Goal: Task Accomplishment & Management: Complete application form

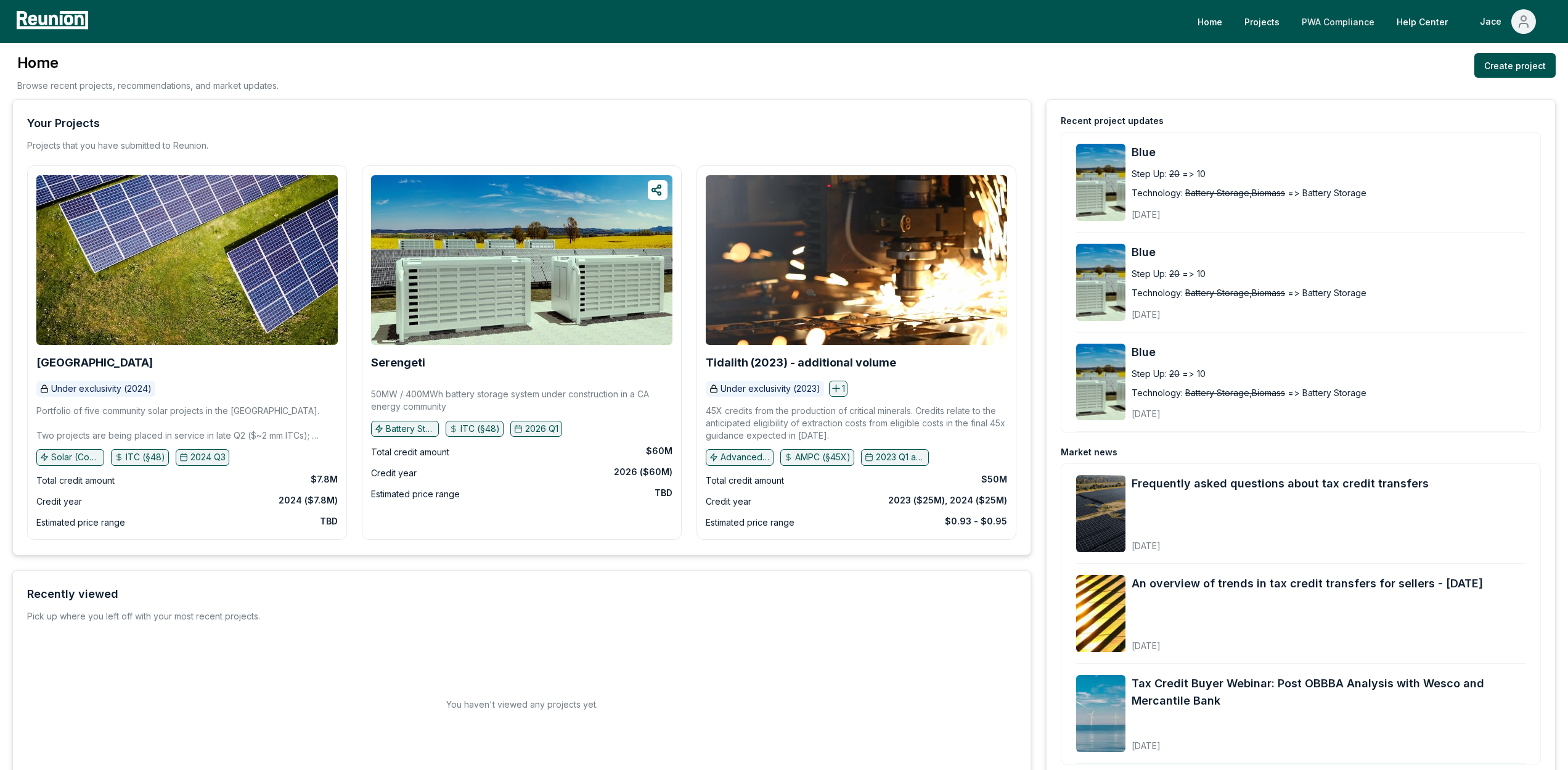
click at [1304, 20] on link "PWA Compliance" at bounding box center [1338, 22] width 92 height 25
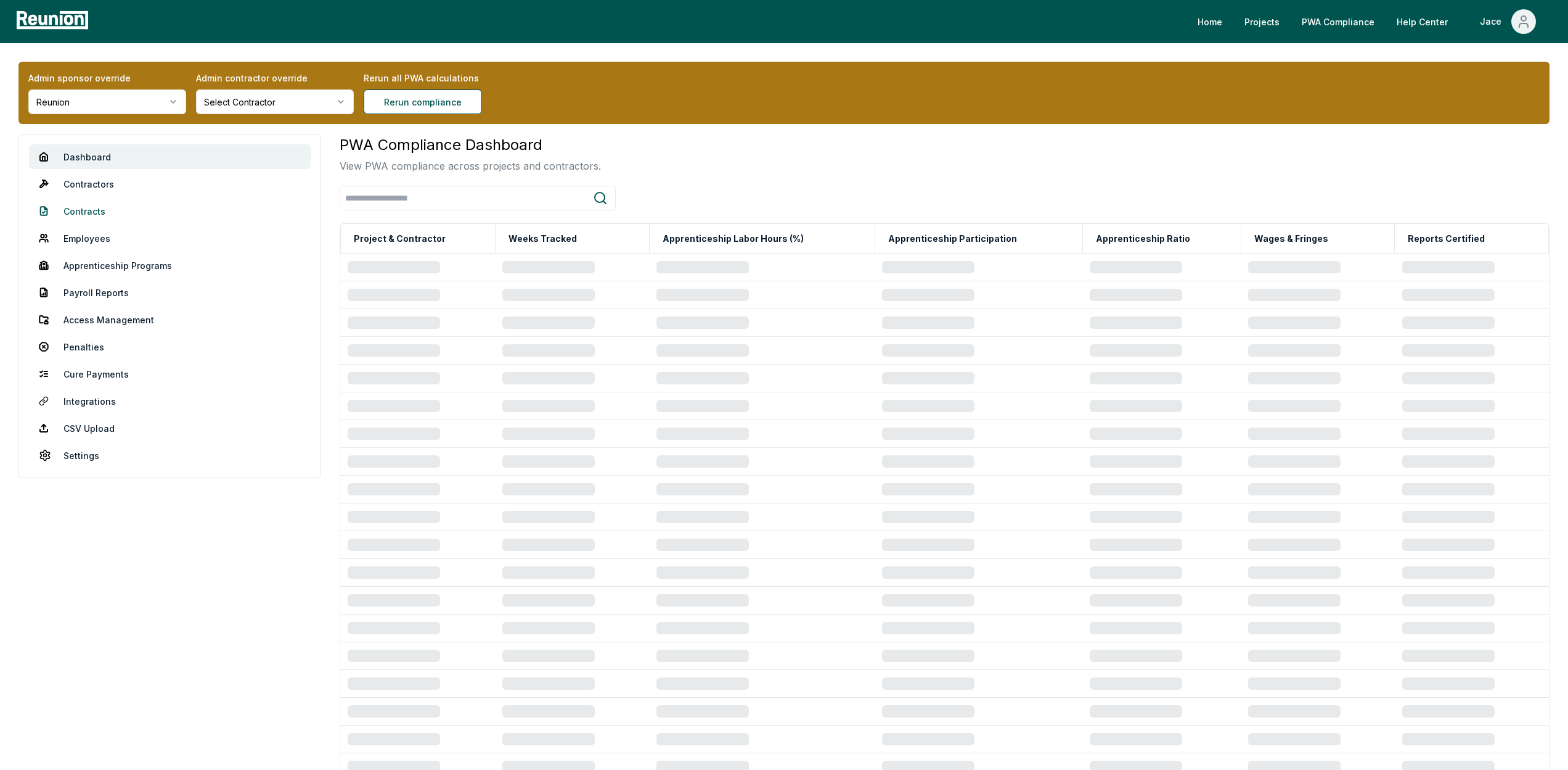
click at [131, 212] on link "Contracts" at bounding box center [170, 211] width 281 height 25
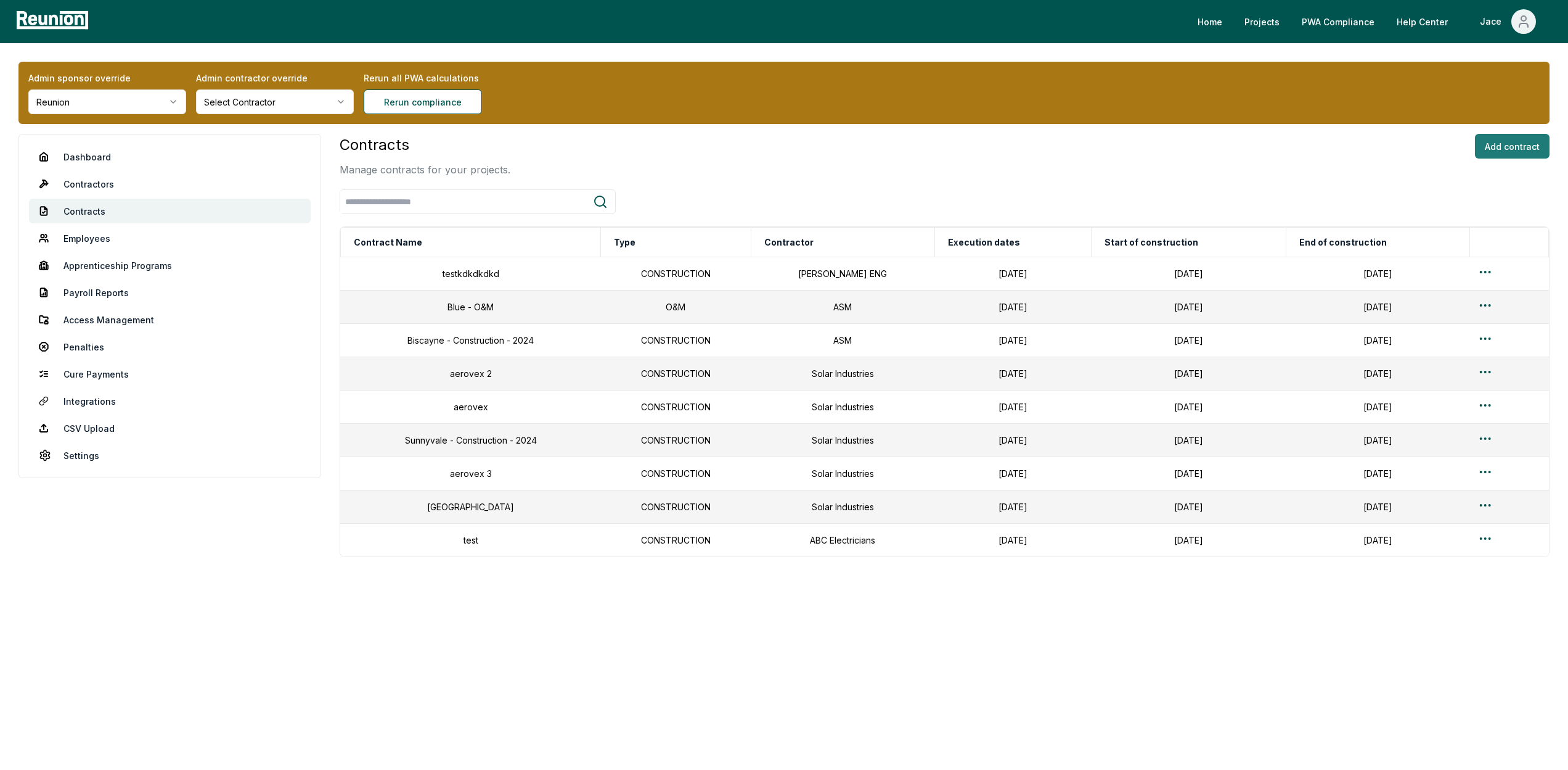
click at [1514, 149] on button "Add contract" at bounding box center [1513, 146] width 74 height 25
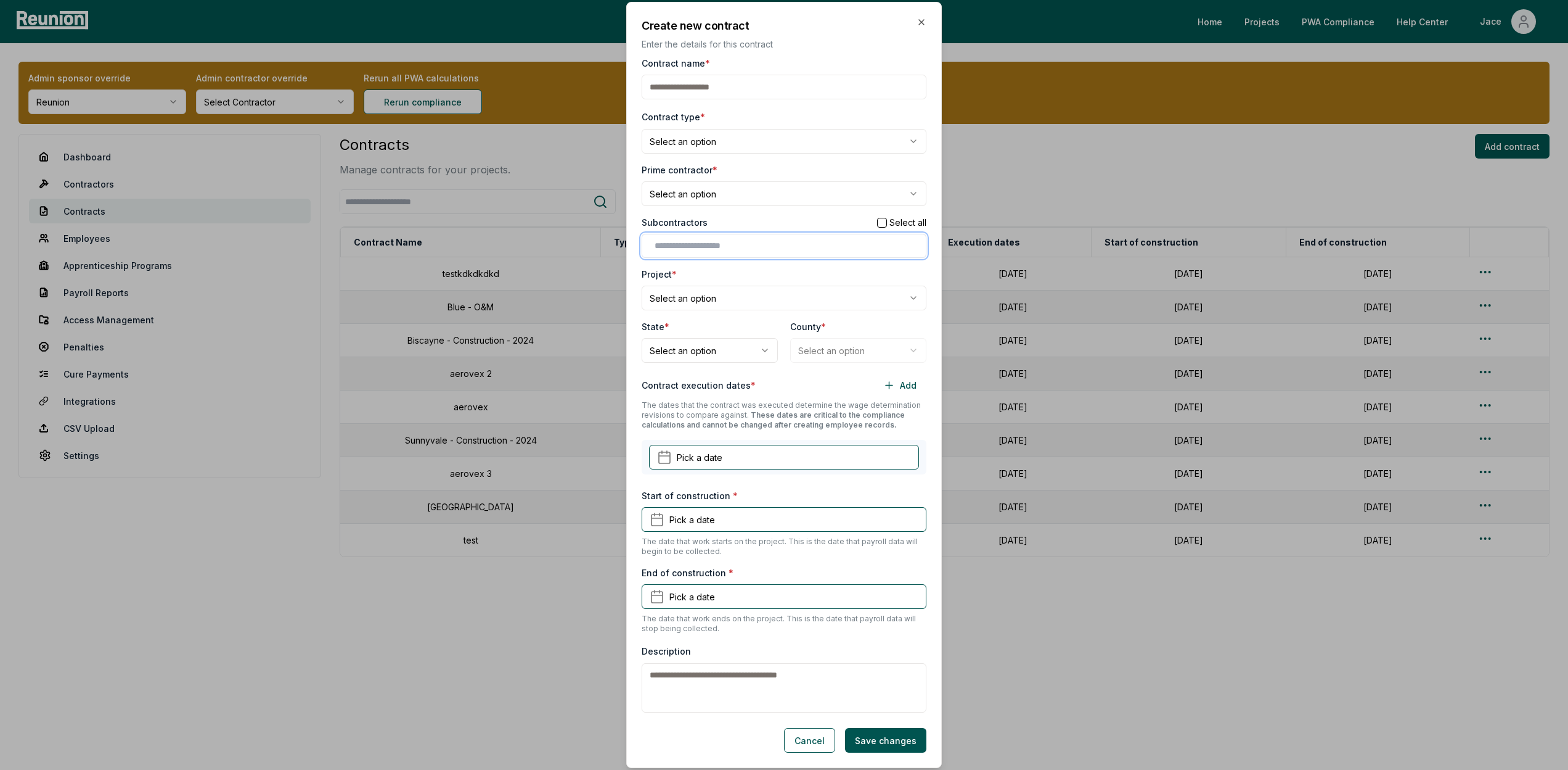
click at [703, 241] on input "text" at bounding box center [787, 245] width 264 height 13
click at [683, 275] on div "ABC Electricians" at bounding box center [784, 271] width 279 height 21
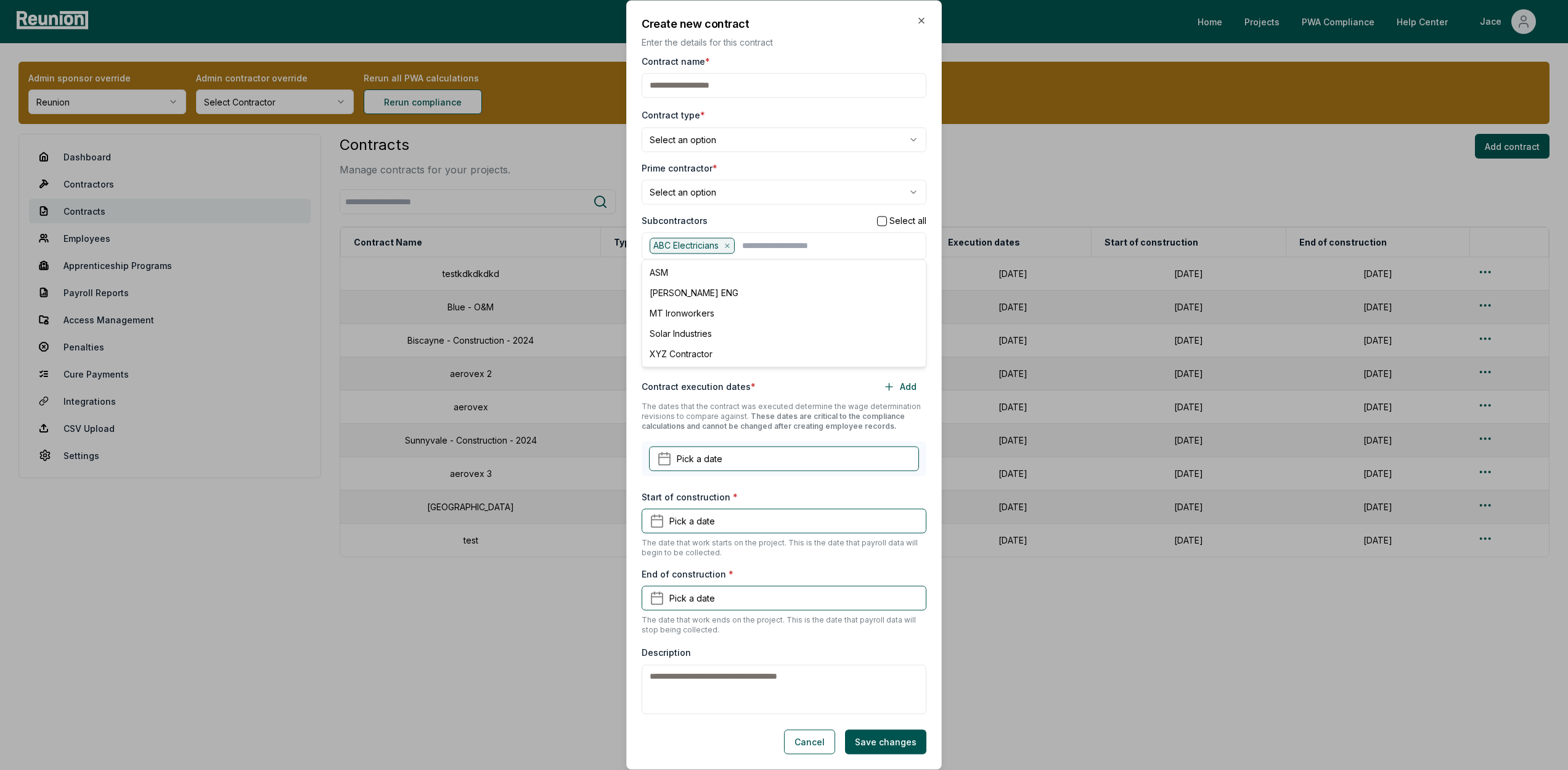
click at [759, 219] on div "Subcontractors Select all" at bounding box center [784, 220] width 285 height 13
click at [753, 245] on input "text" at bounding box center [830, 245] width 176 height 16
type input "*"
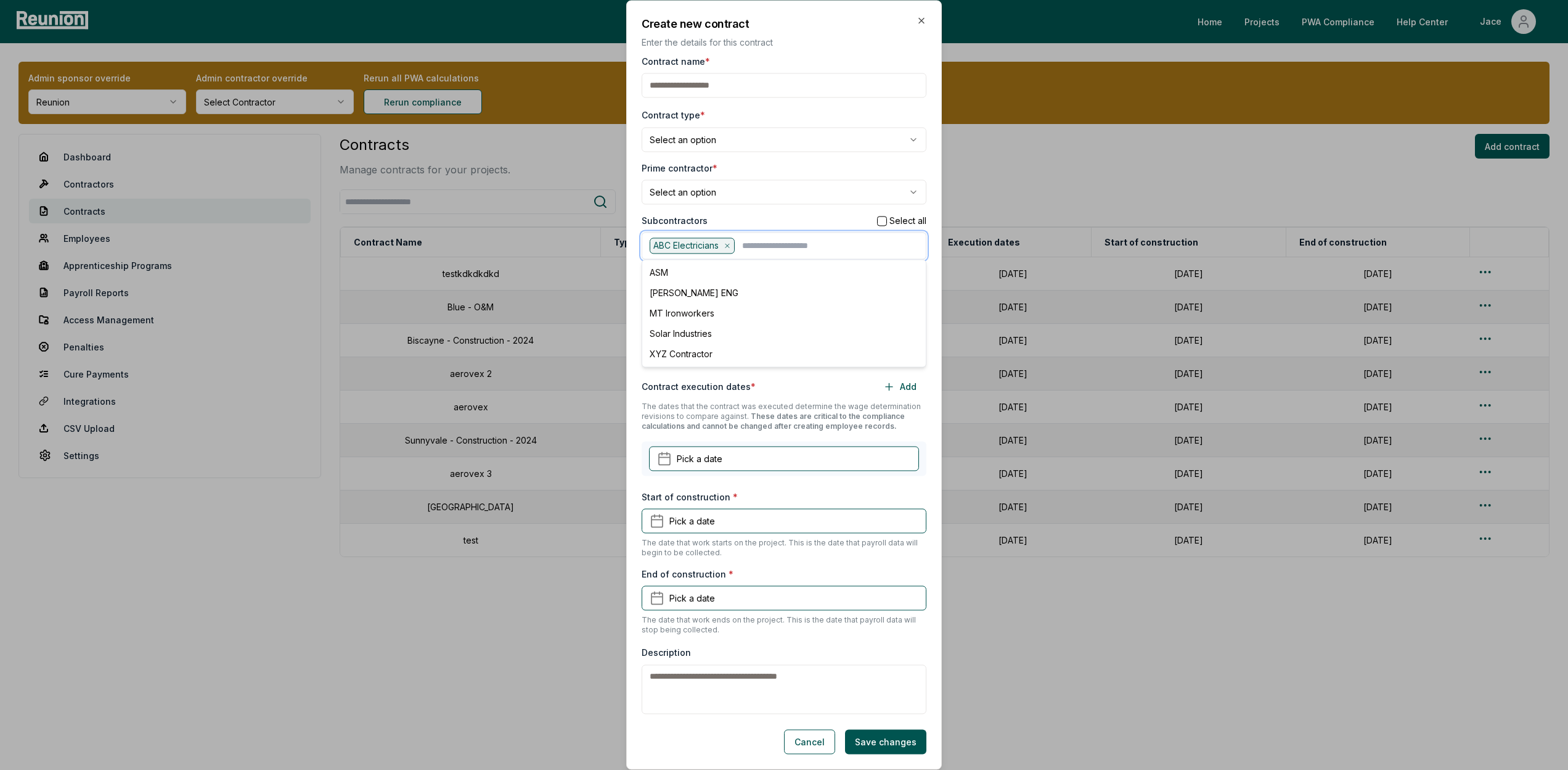
type input "*"
click at [727, 241] on div "ABC Electricians" at bounding box center [692, 245] width 85 height 16
click at [729, 245] on icon at bounding box center [727, 246] width 3 height 3
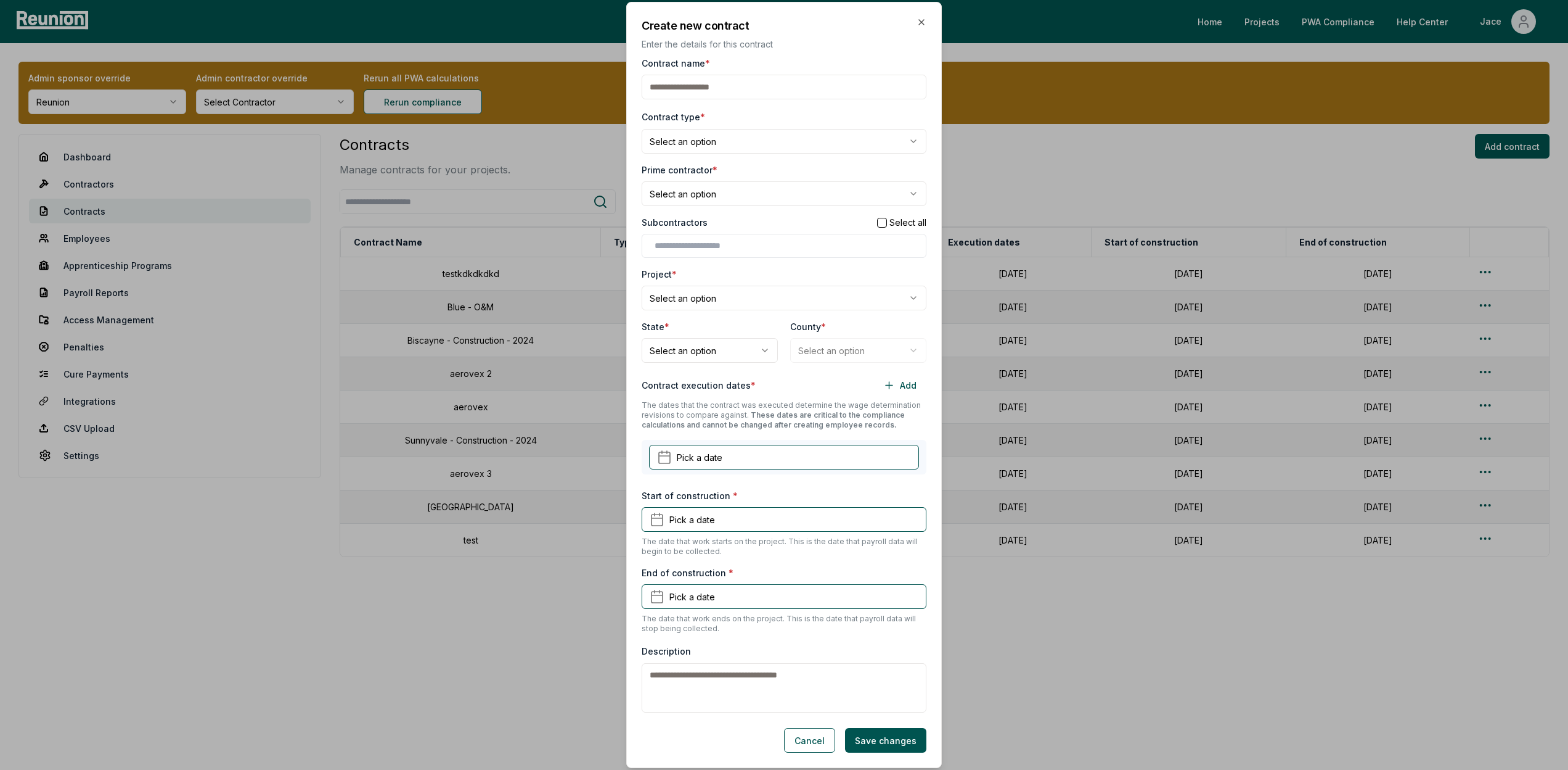
click at [747, 224] on div "Subcontractors Select all" at bounding box center [784, 222] width 285 height 13
click at [737, 190] on body "Please visit us on your desktop We're working on making our marketplace mobile-…" at bounding box center [784, 385] width 1568 height 770
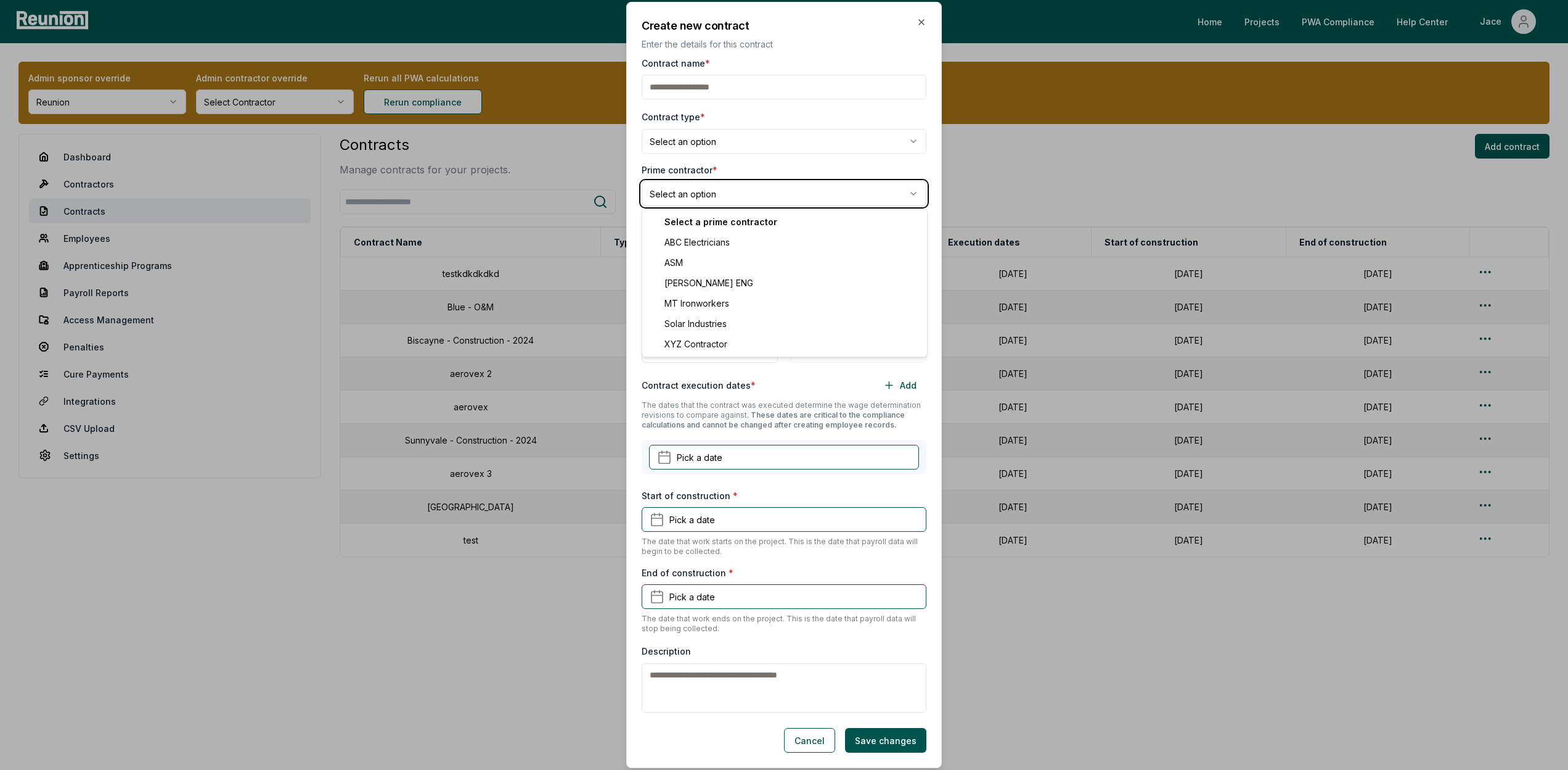
click at [747, 192] on body "Please visit us on your desktop We're working on making our marketplace mobile-…" at bounding box center [784, 385] width 1568 height 770
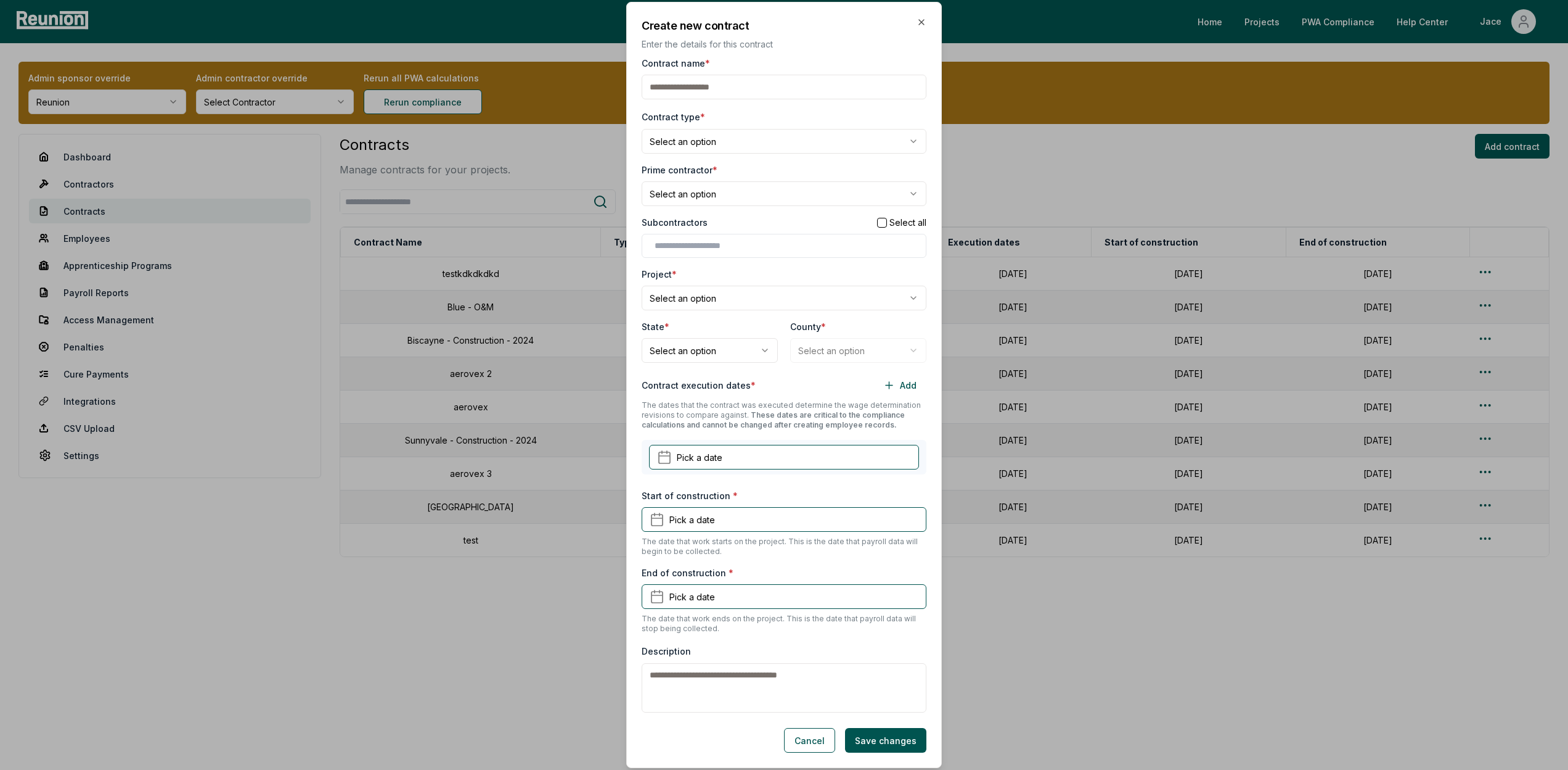
click at [717, 360] on body "Please visit us on your desktop We're working on making our marketplace mobile-…" at bounding box center [784, 385] width 1568 height 770
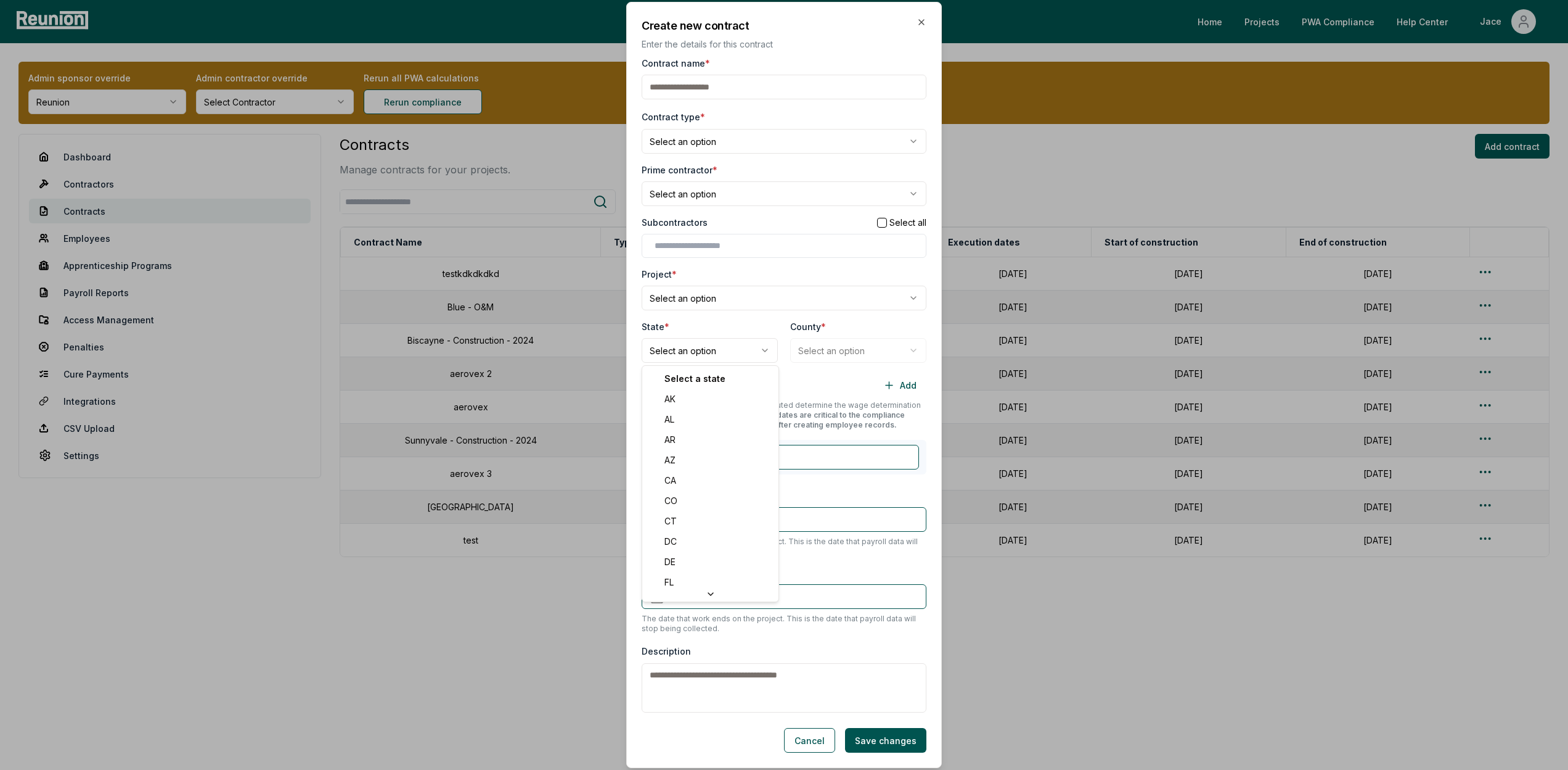
select select "**"
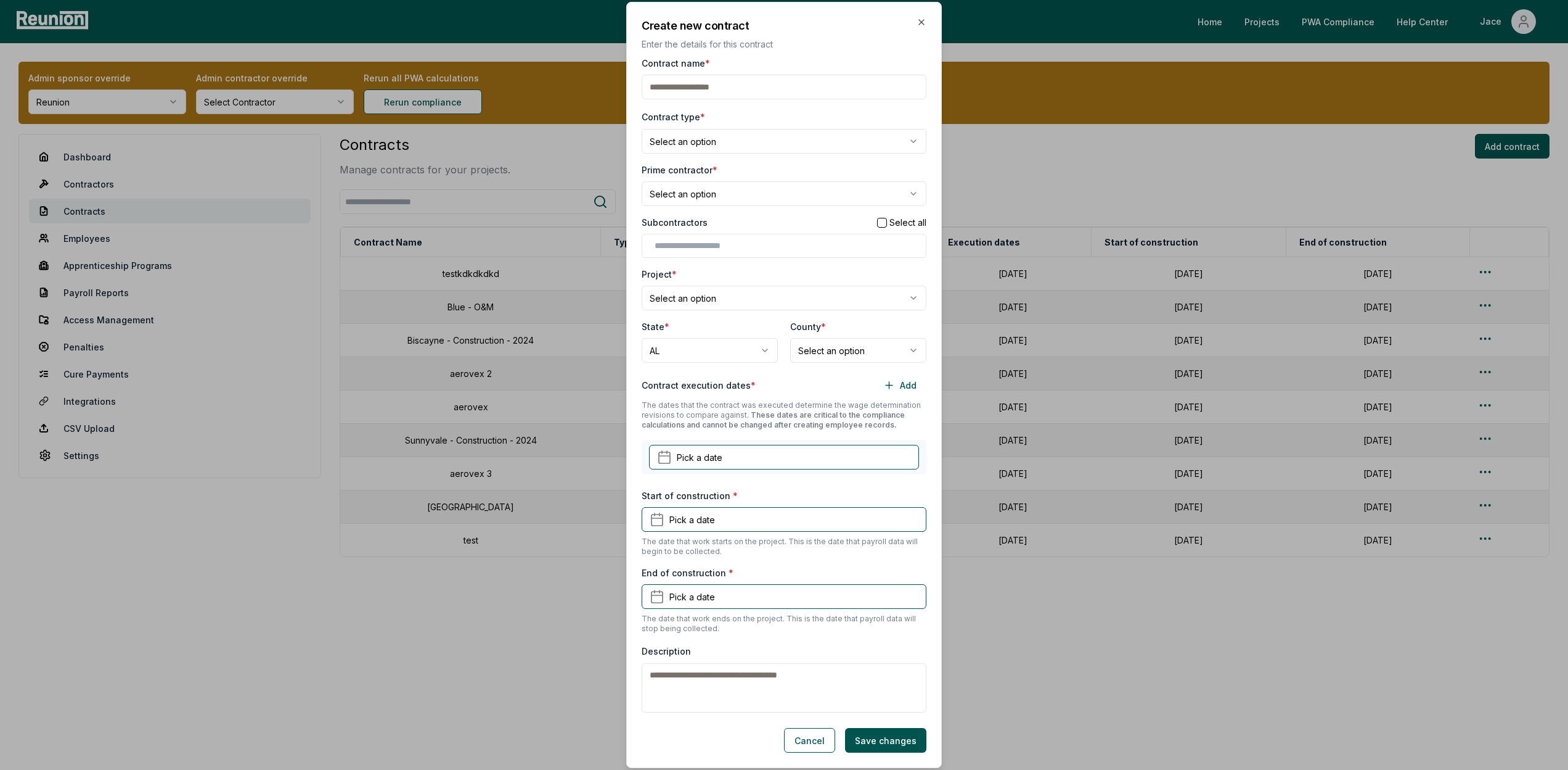
click at [847, 363] on div "**********" at bounding box center [784, 384] width 285 height 655
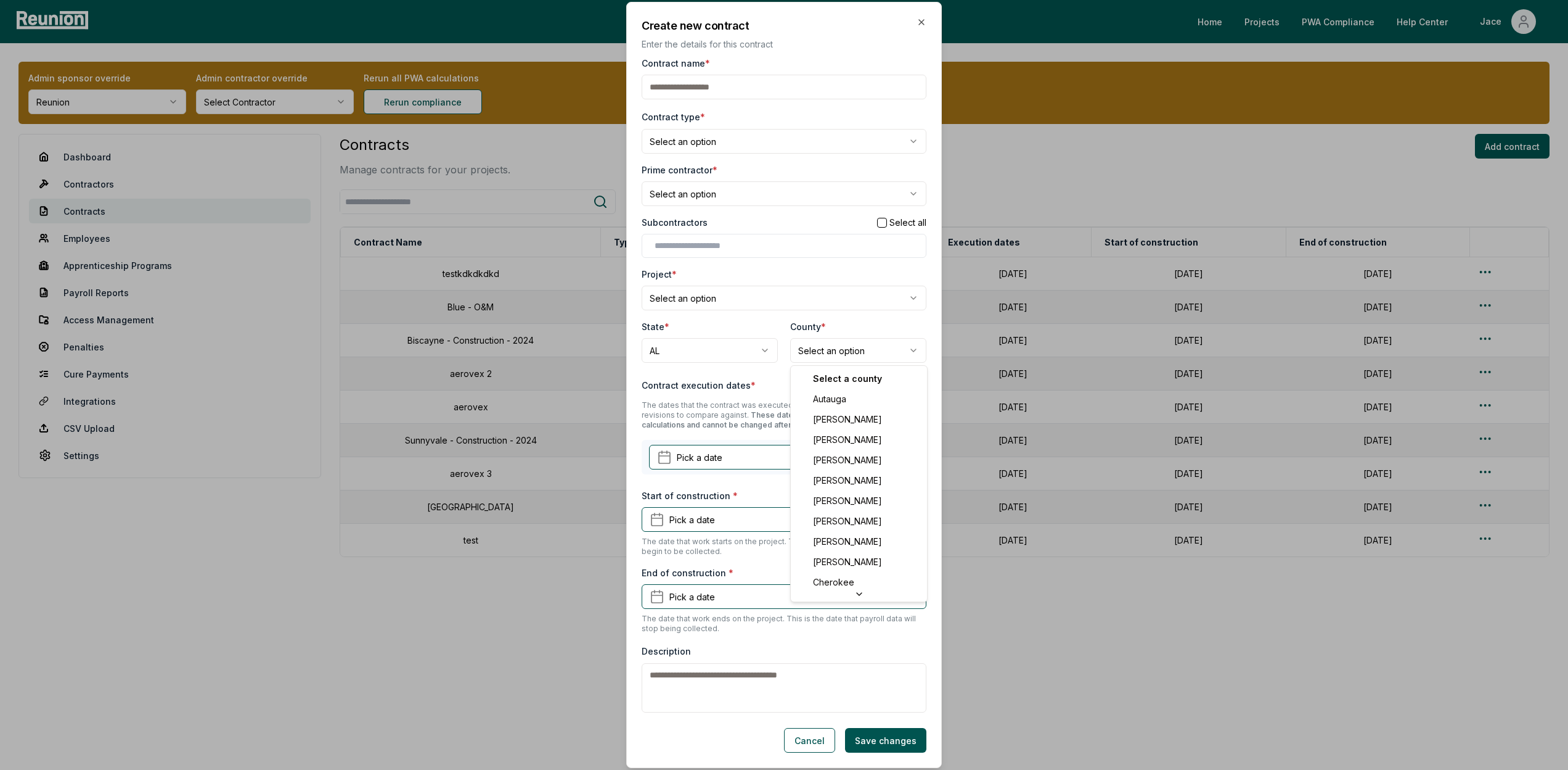
click at [847, 340] on body "Please visit us on your desktop We're working on making our marketplace mobile-…" at bounding box center [784, 385] width 1568 height 770
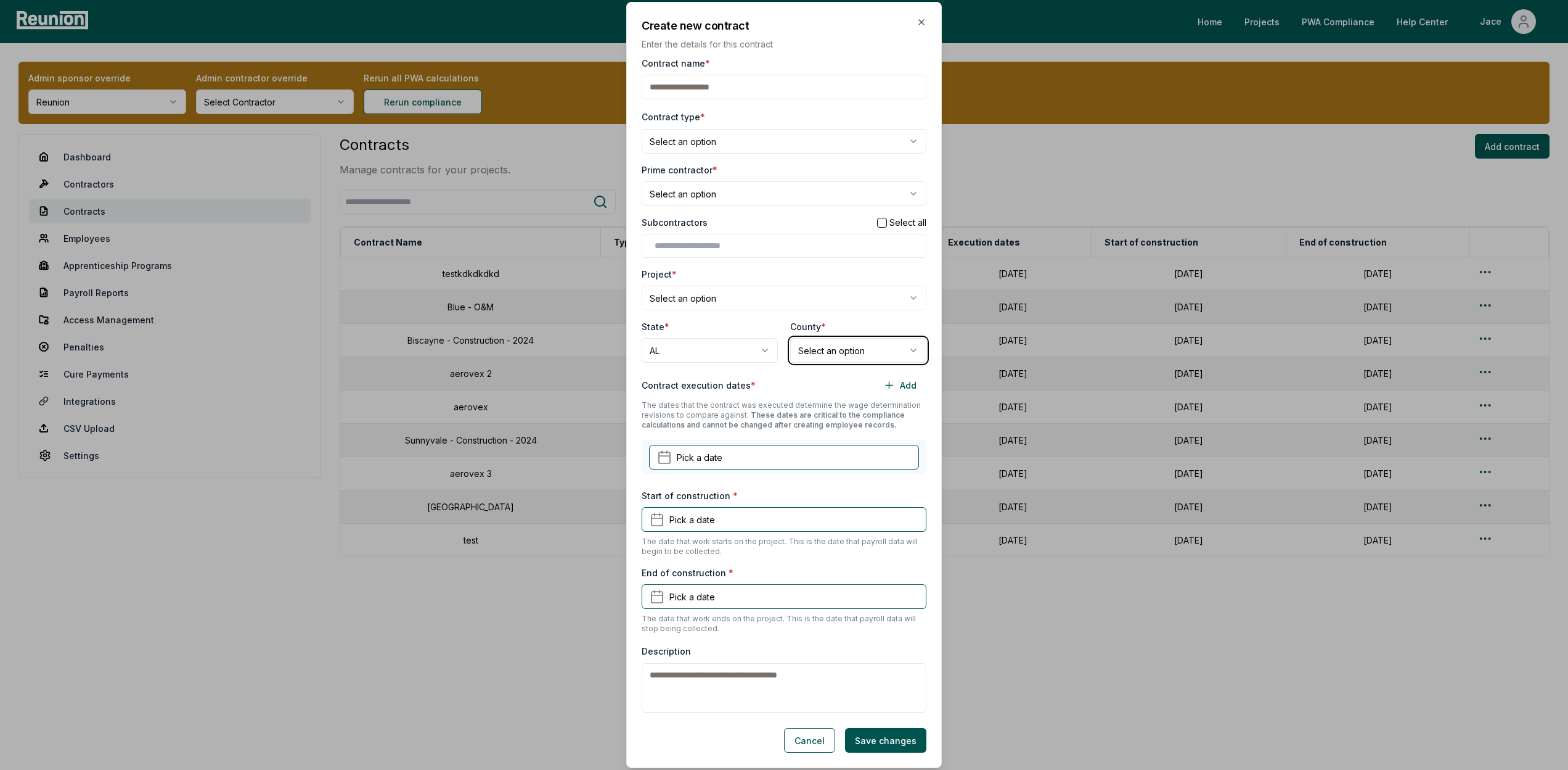
click at [828, 350] on body "Please visit us on your desktop We're working on making our marketplace mobile-…" at bounding box center [784, 385] width 1568 height 770
click at [699, 256] on div at bounding box center [784, 246] width 285 height 24
click at [708, 244] on input "text" at bounding box center [787, 245] width 264 height 13
type input "*"
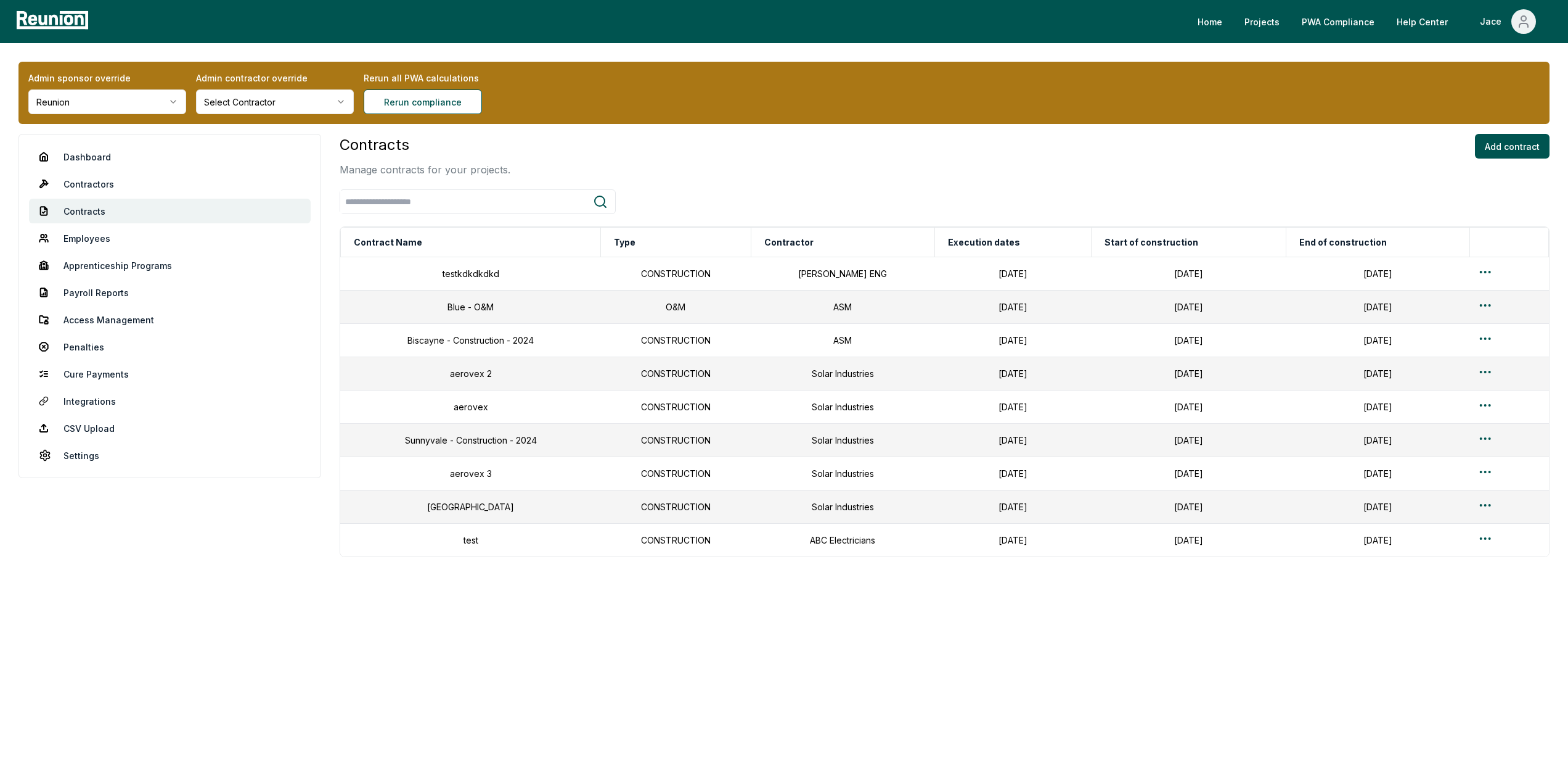
click at [570, 139] on div "Contracts Manage contracts for your projects. Add contract" at bounding box center [945, 155] width 1210 height 43
click at [1499, 156] on button "Add contract" at bounding box center [1513, 146] width 74 height 25
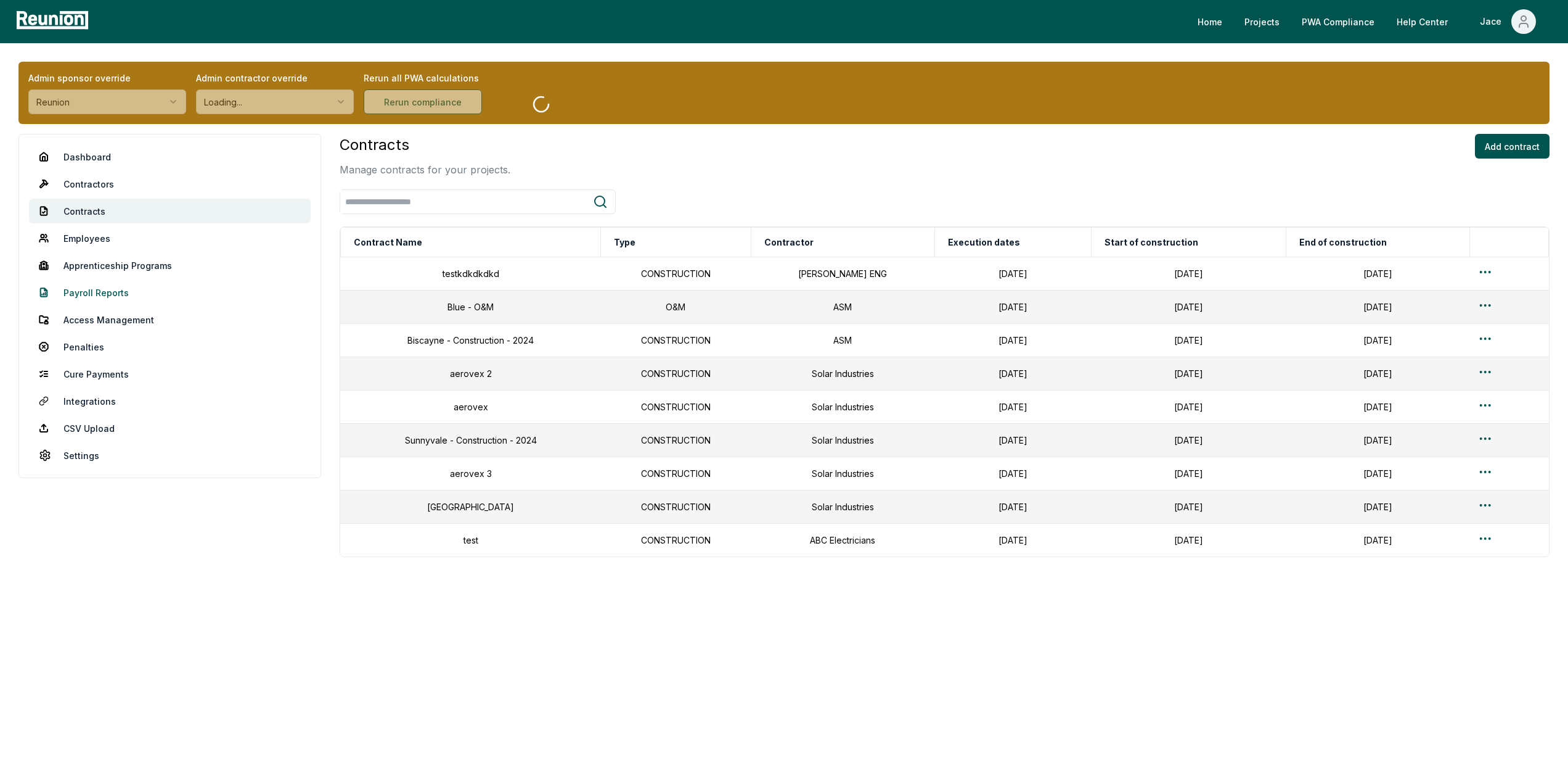
click at [111, 286] on link "Payroll Reports" at bounding box center [170, 292] width 281 height 25
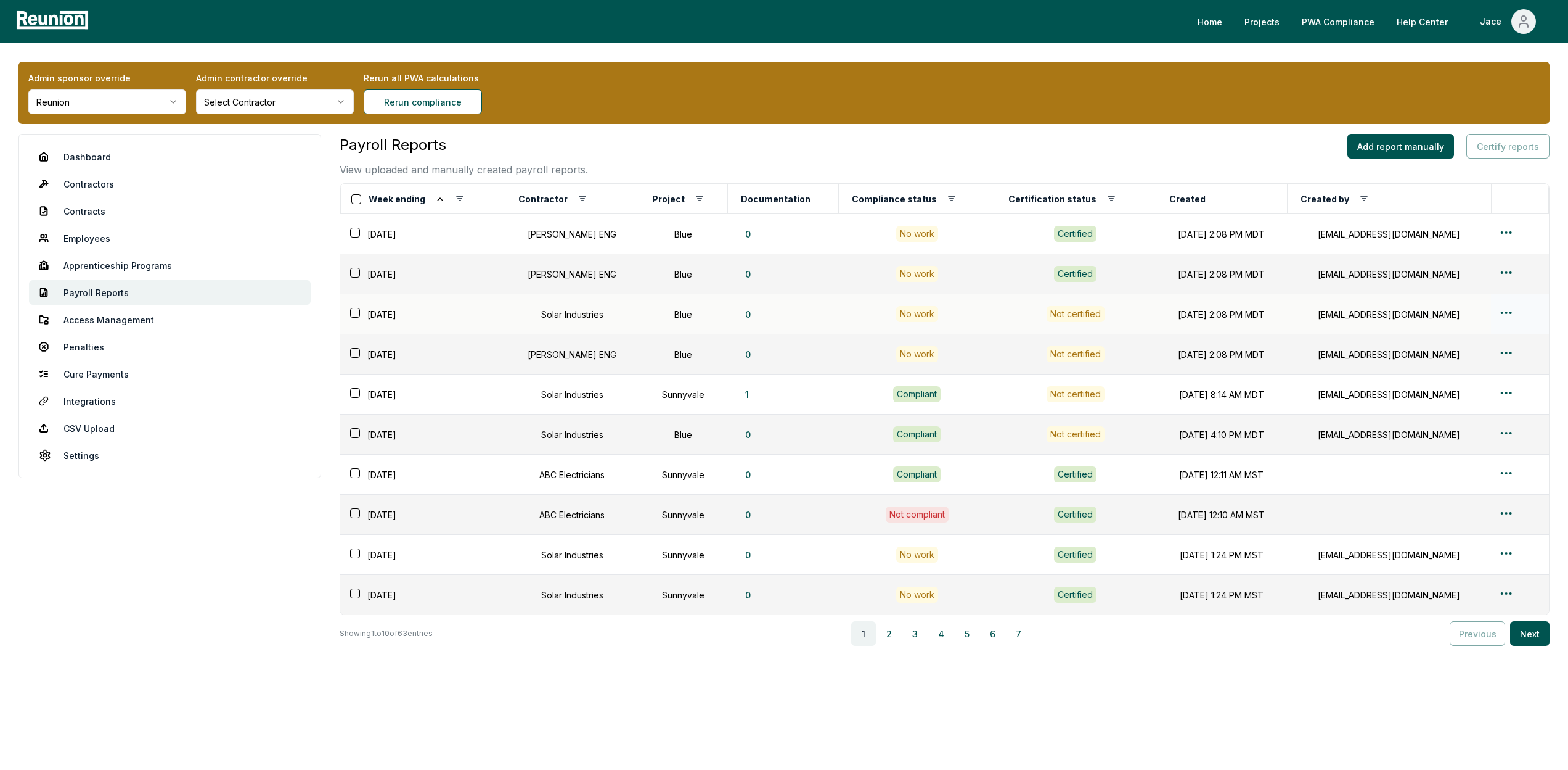
click at [1508, 312] on html "Please visit us on your desktop We're working on making our marketplace mobile-…" at bounding box center [784, 385] width 1568 height 770
click at [1462, 360] on div "Edit" at bounding box center [1500, 362] width 117 height 21
click at [645, 685] on div "Payroll Reports View uploaded and manually created payroll reports. Add report …" at bounding box center [945, 442] width 1210 height 616
click at [386, 129] on div "Admin sponsor override Reunion Admin contractor override Select Contractor Reru…" at bounding box center [784, 406] width 1568 height 726
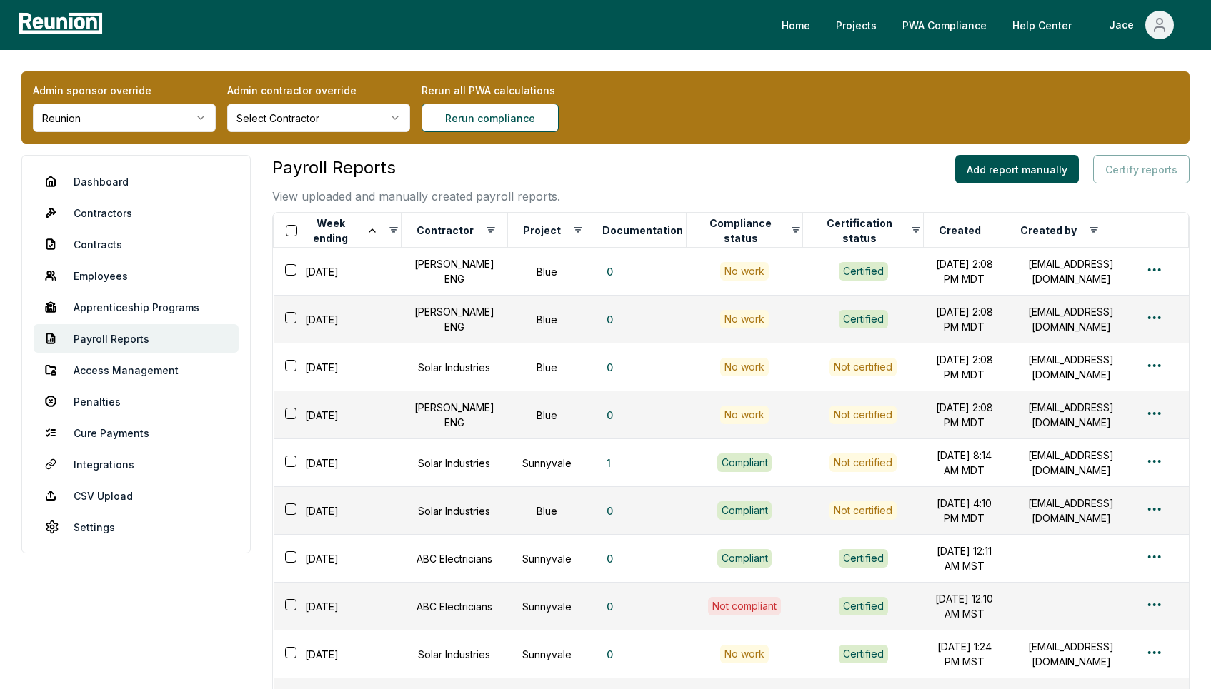
click at [527, 36] on div "Home Projects PWA Compliance Help Center Jace" at bounding box center [651, 25] width 1089 height 29
